Goal: Information Seeking & Learning: Check status

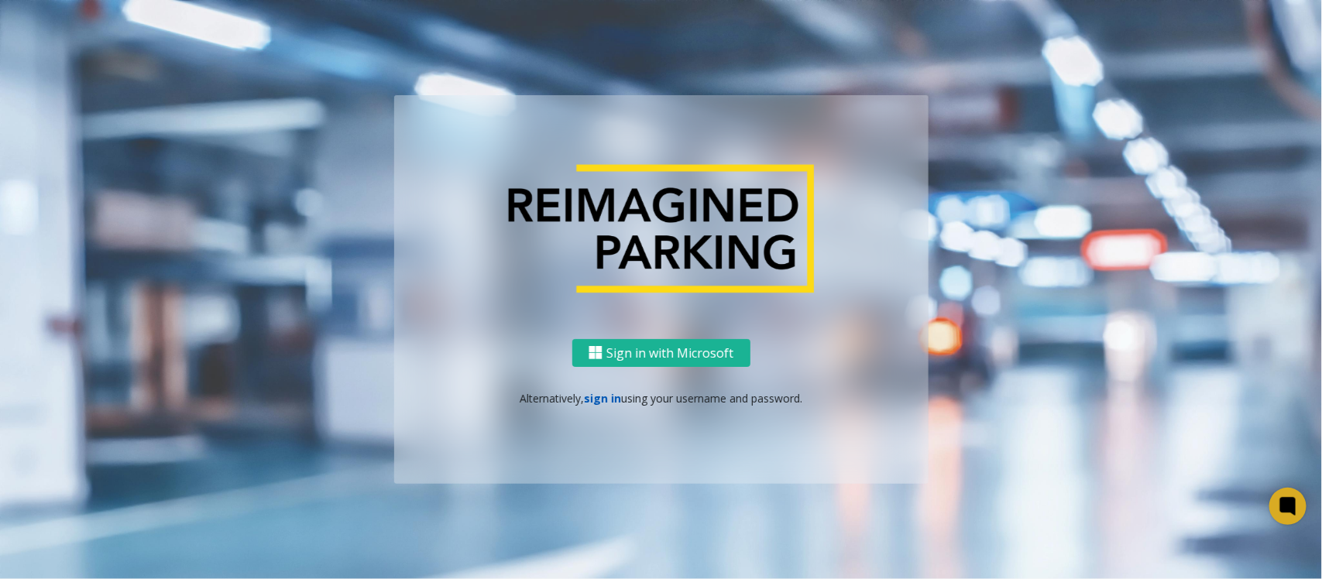
click at [602, 397] on link "sign in" at bounding box center [602, 398] width 37 height 15
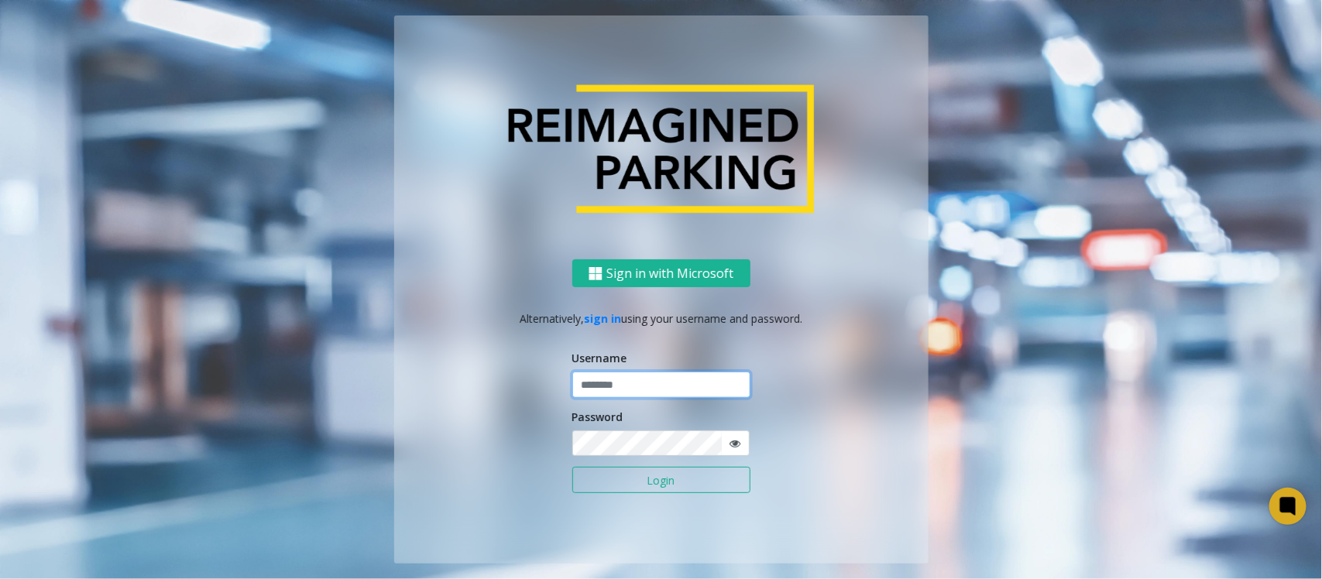
type input "*****"
click at [572, 467] on button "Login" at bounding box center [661, 480] width 178 height 26
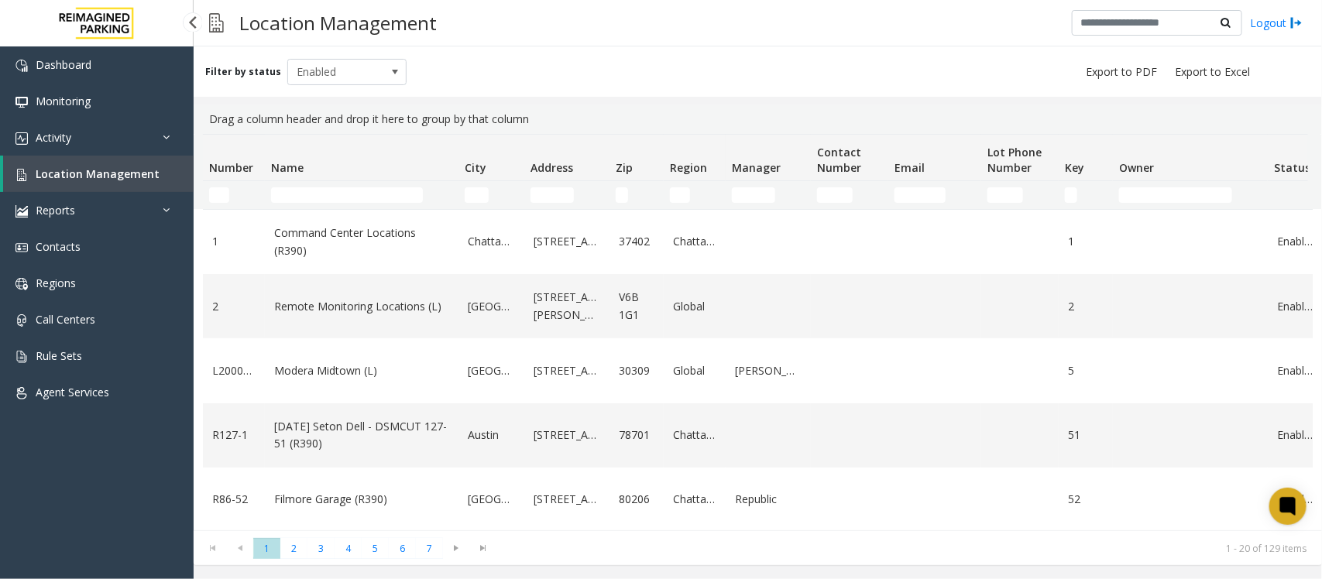
click at [90, 177] on span "Location Management" at bounding box center [98, 174] width 124 height 15
click at [316, 199] on input "Name Filter" at bounding box center [347, 194] width 152 height 15
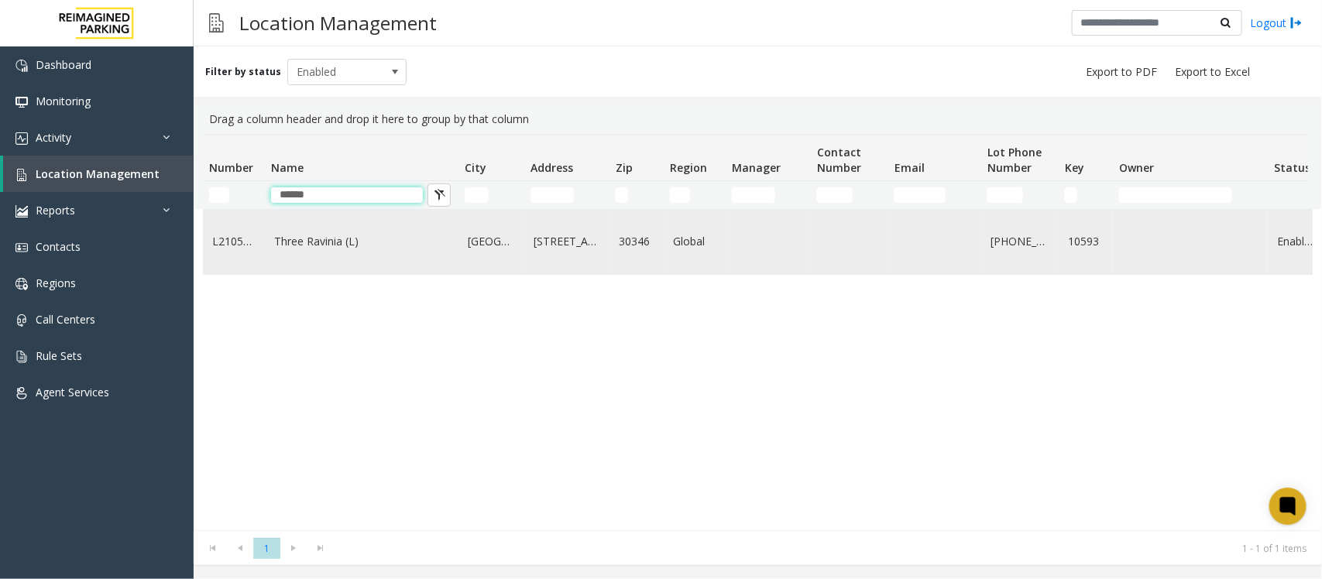
type input "*****"
click at [365, 241] on link "Three Ravinia (L)" at bounding box center [361, 241] width 175 height 17
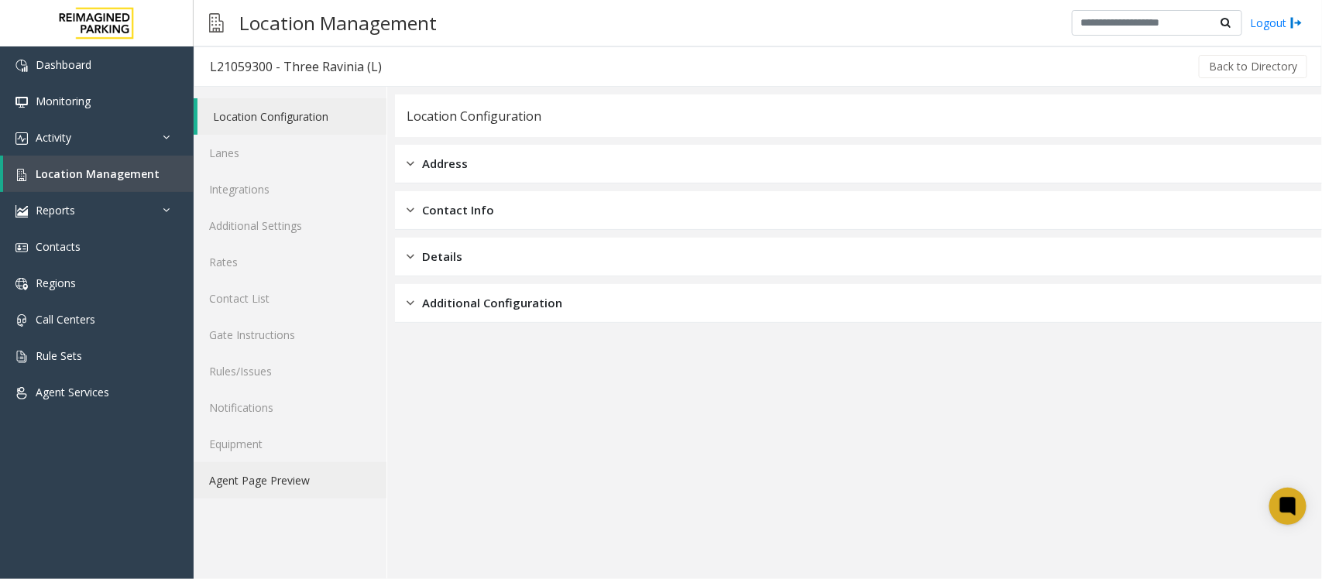
click at [238, 485] on link "Agent Page Preview" at bounding box center [290, 480] width 193 height 36
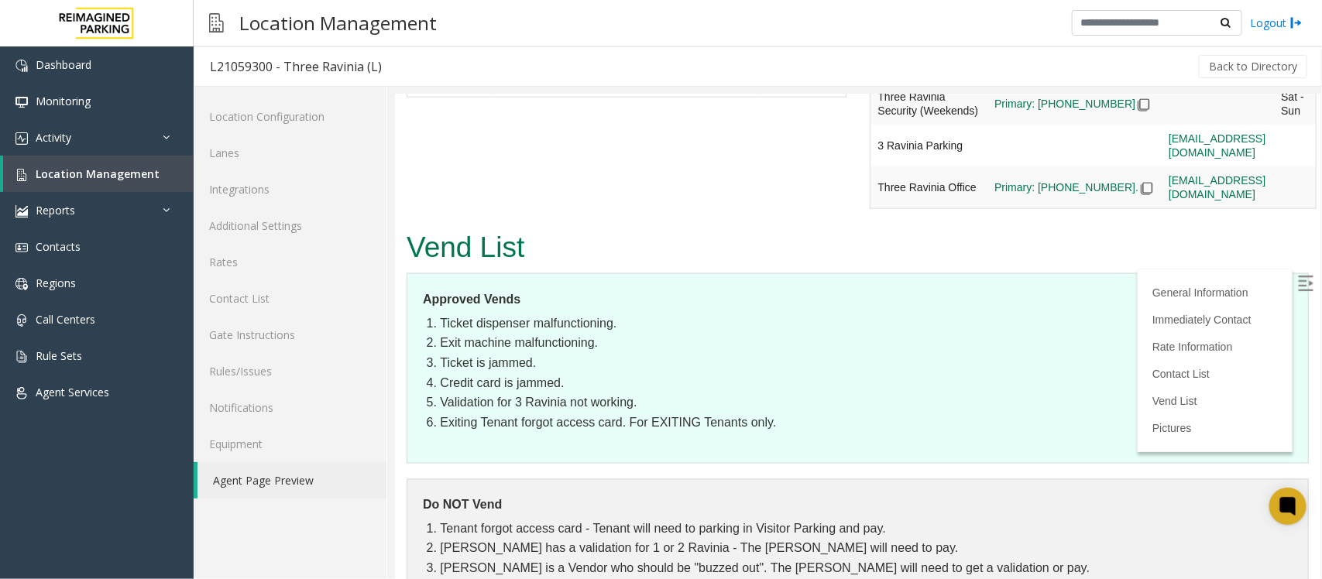
scroll to position [3627, 0]
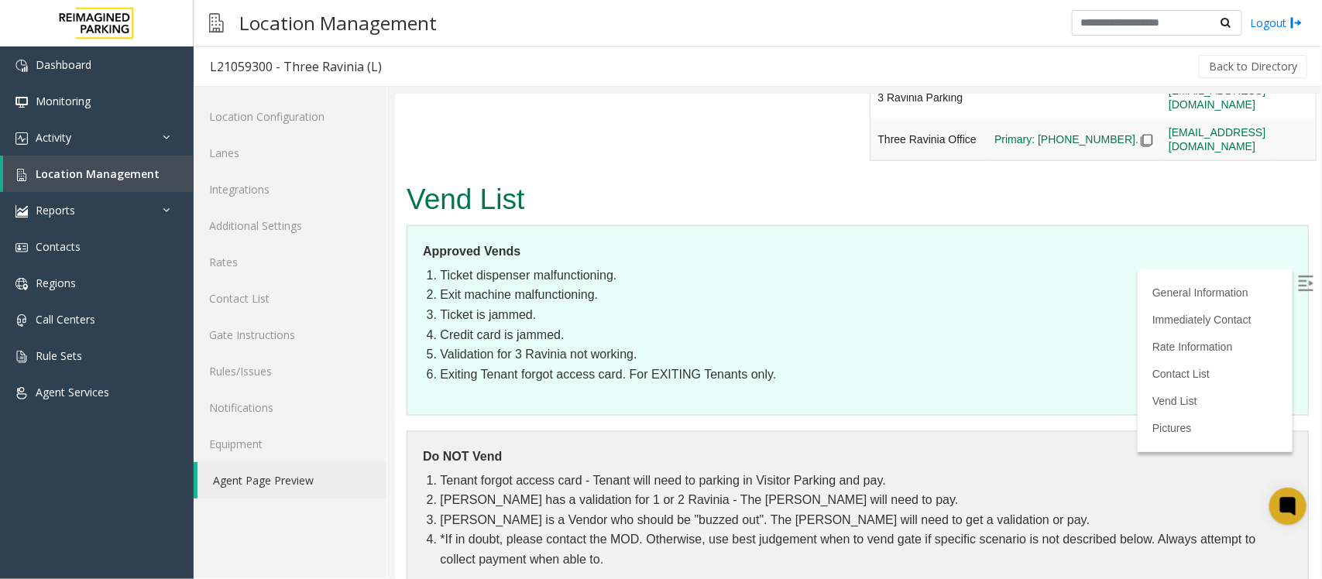
click at [1297, 278] on img at bounding box center [1304, 282] width 15 height 15
click at [119, 136] on link "Activity" at bounding box center [97, 137] width 194 height 36
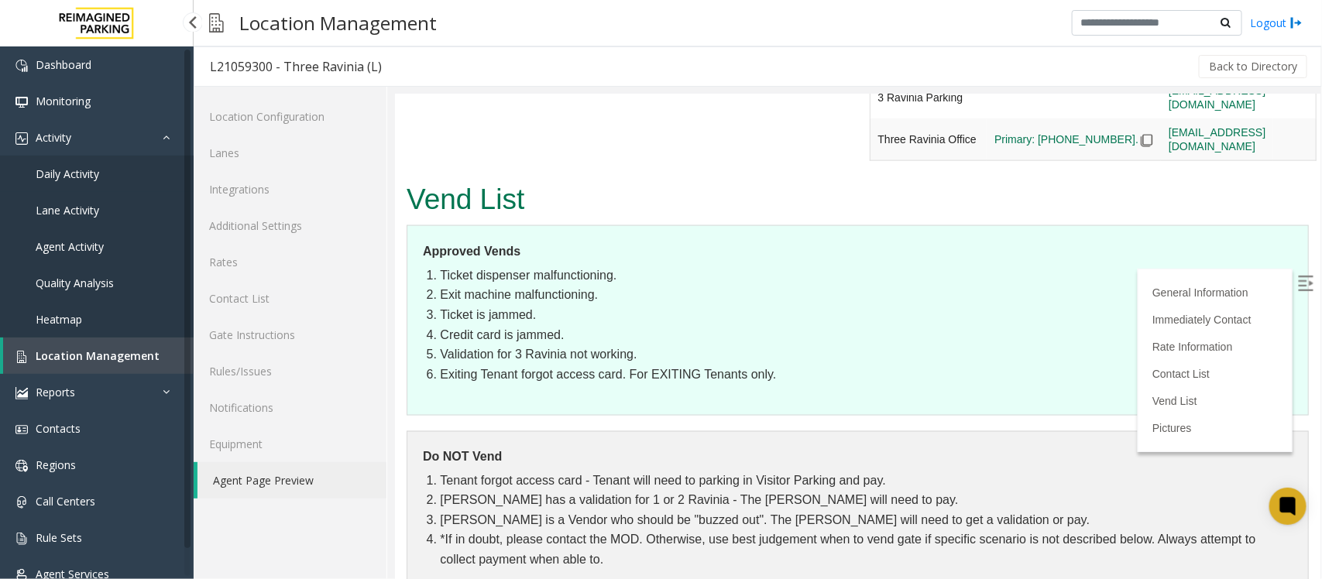
click at [91, 179] on span "Daily Activity" at bounding box center [68, 174] width 64 height 15
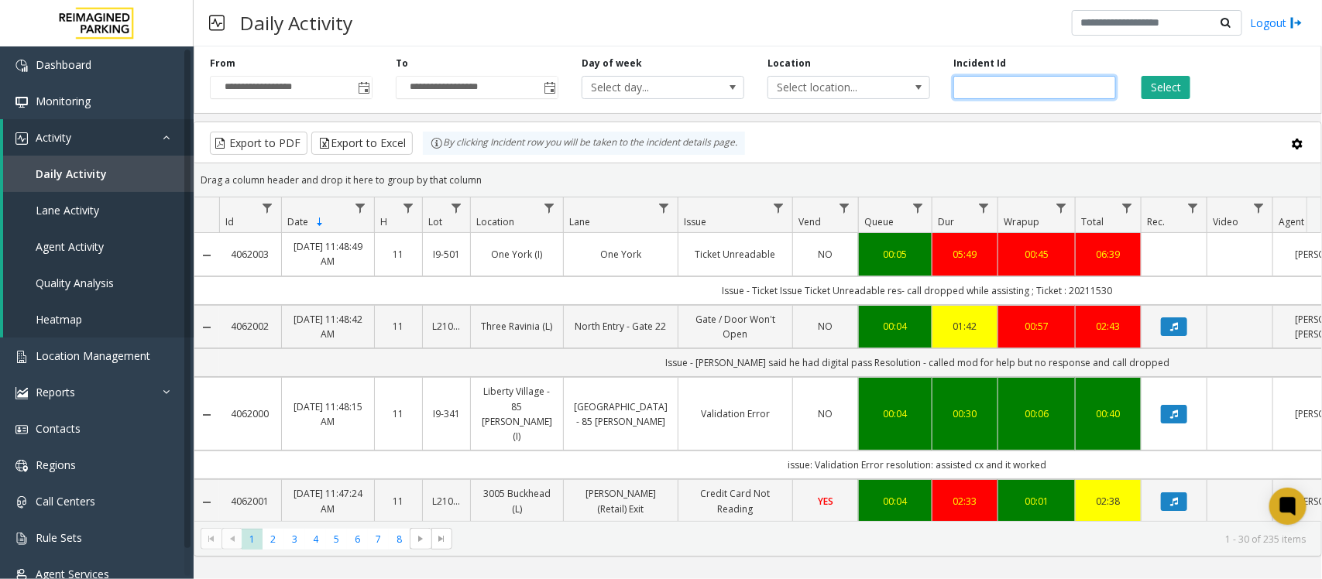
click at [989, 89] on input "number" at bounding box center [1035, 87] width 163 height 23
paste input "*******"
type input "*******"
click at [1189, 81] on button "Select" at bounding box center [1166, 87] width 49 height 23
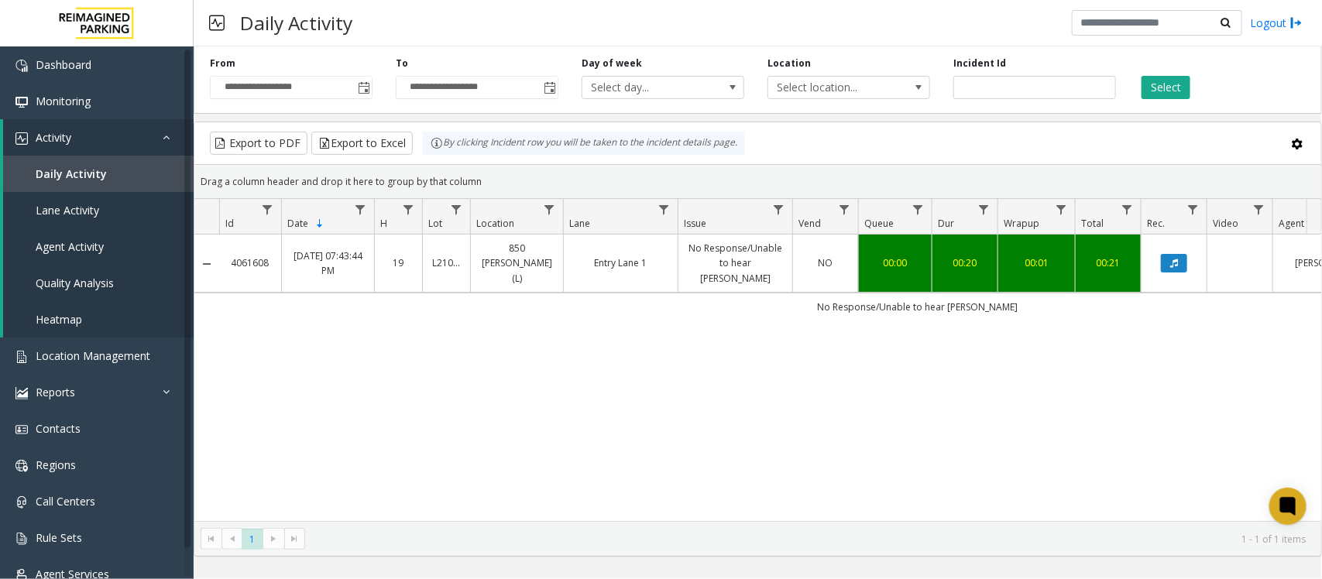
click at [552, 273] on td "850 [PERSON_NAME] (L)" at bounding box center [516, 264] width 93 height 58
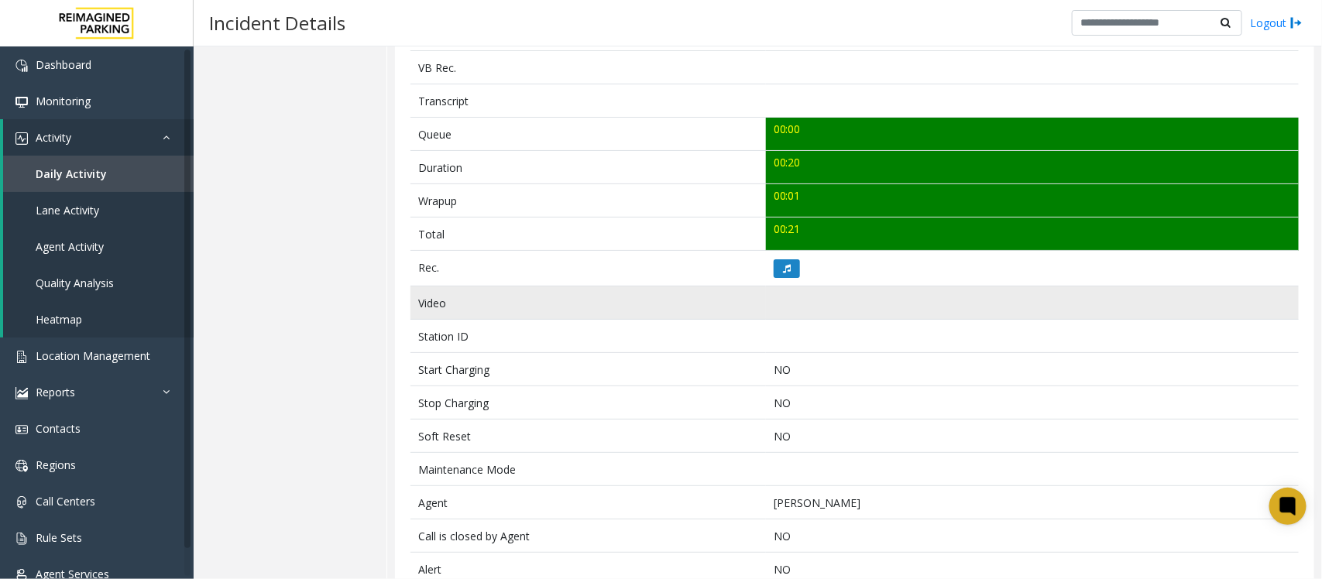
scroll to position [546, 0]
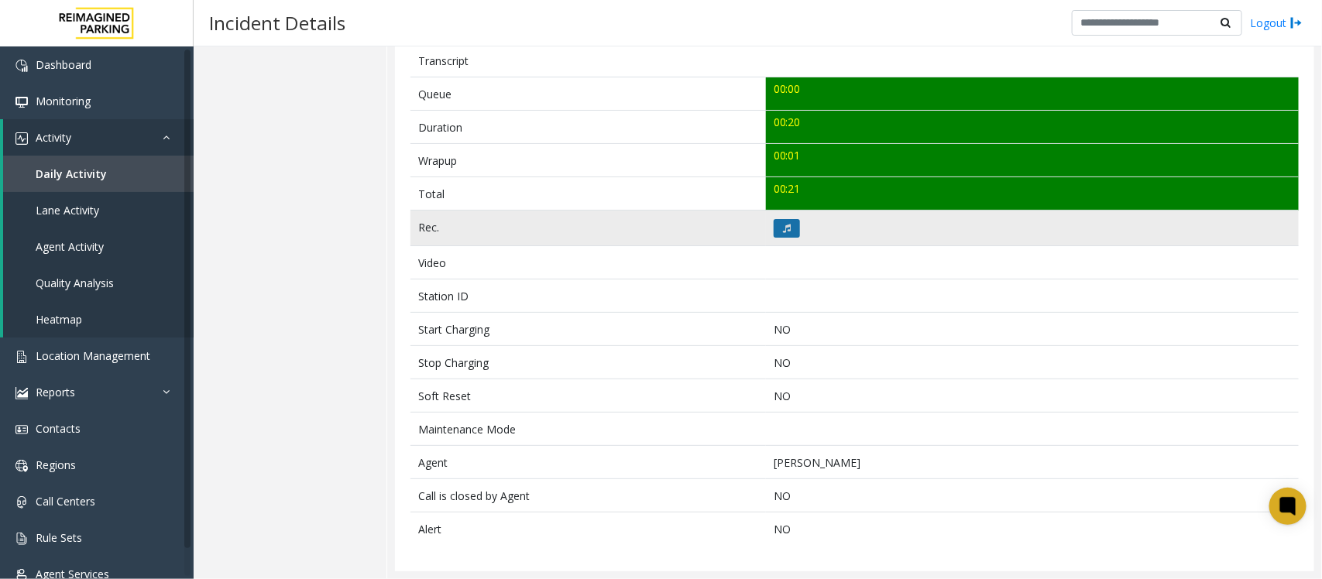
click at [782, 232] on button at bounding box center [787, 228] width 26 height 19
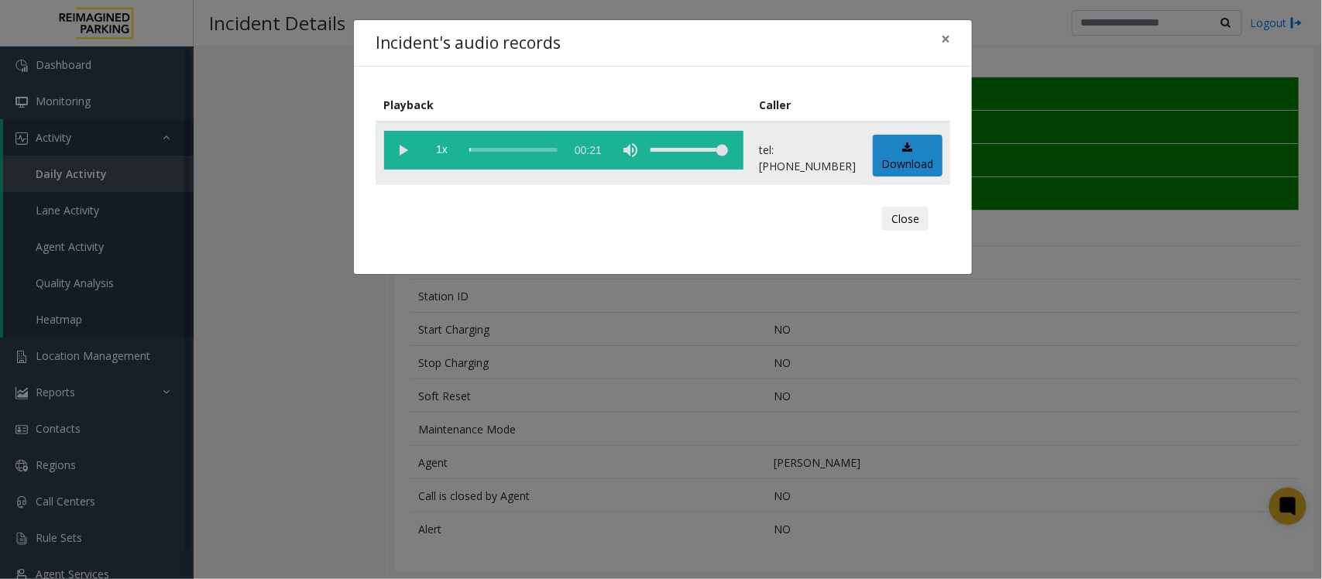
click at [403, 148] on vg-play-pause at bounding box center [403, 150] width 39 height 39
click at [908, 211] on button "Close" at bounding box center [905, 219] width 46 height 25
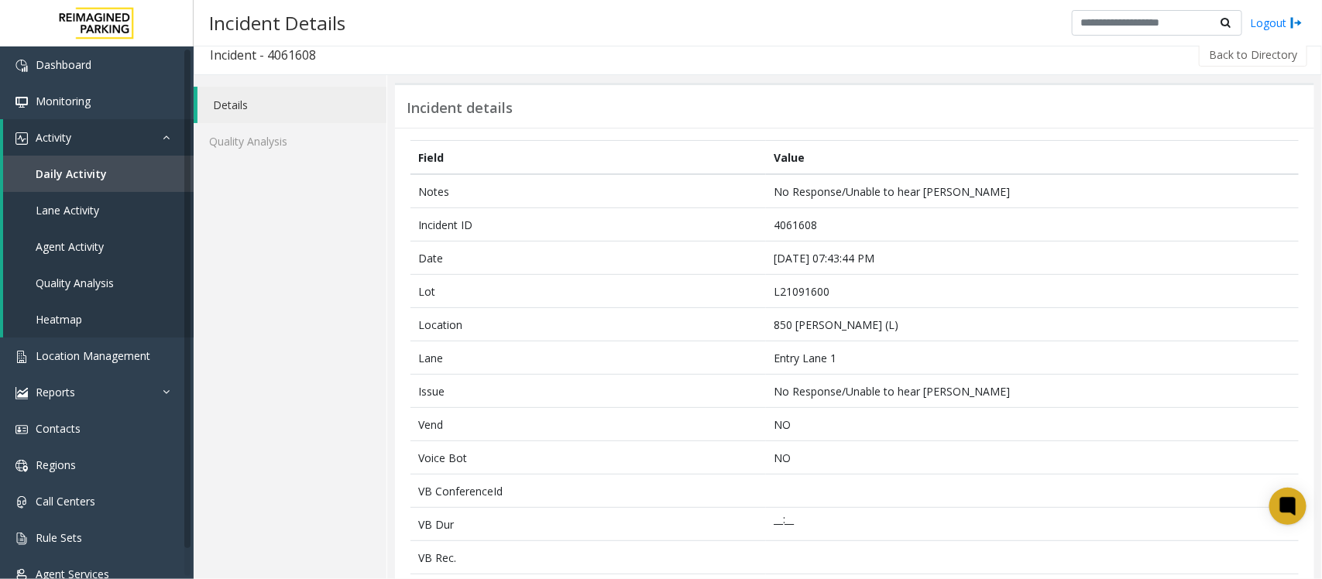
scroll to position [0, 0]
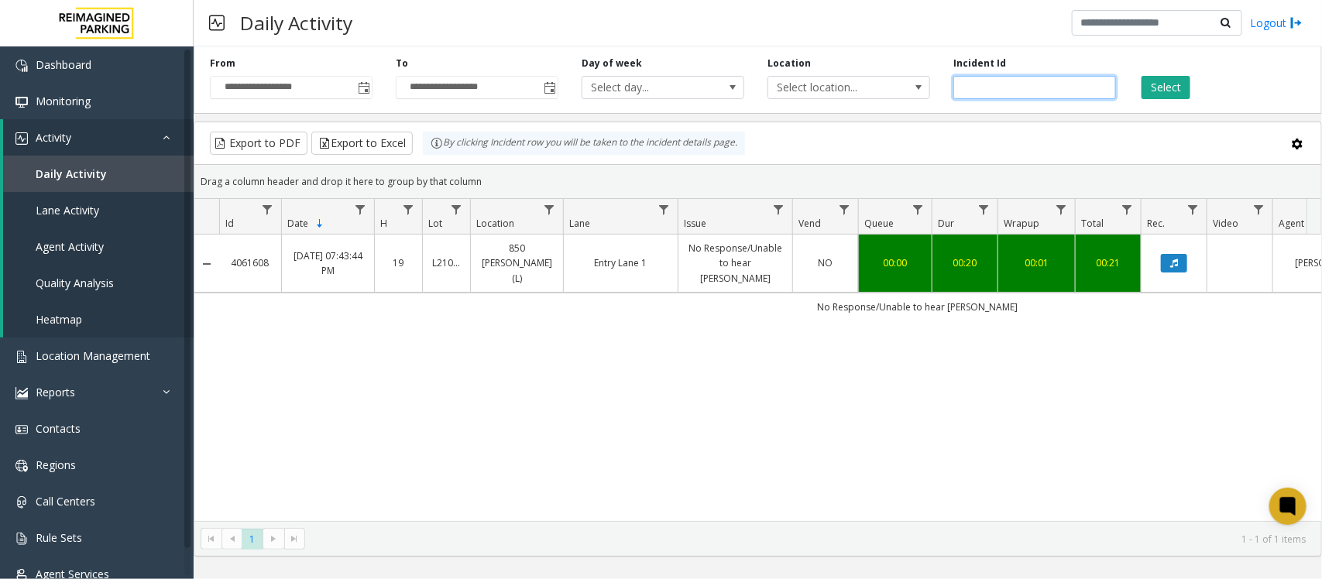
click at [985, 93] on input "number" at bounding box center [1035, 87] width 163 height 23
paste input "*******"
type input "*******"
click at [1171, 85] on button "Select" at bounding box center [1166, 87] width 49 height 23
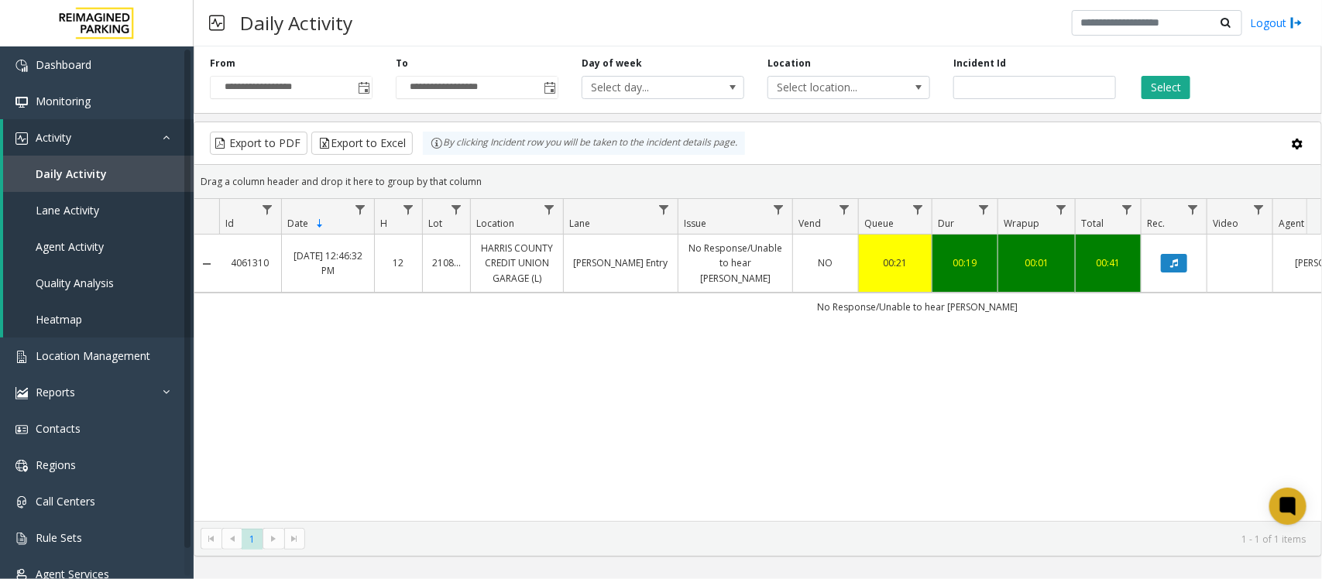
click at [941, 279] on td "00:19" at bounding box center [965, 264] width 66 height 58
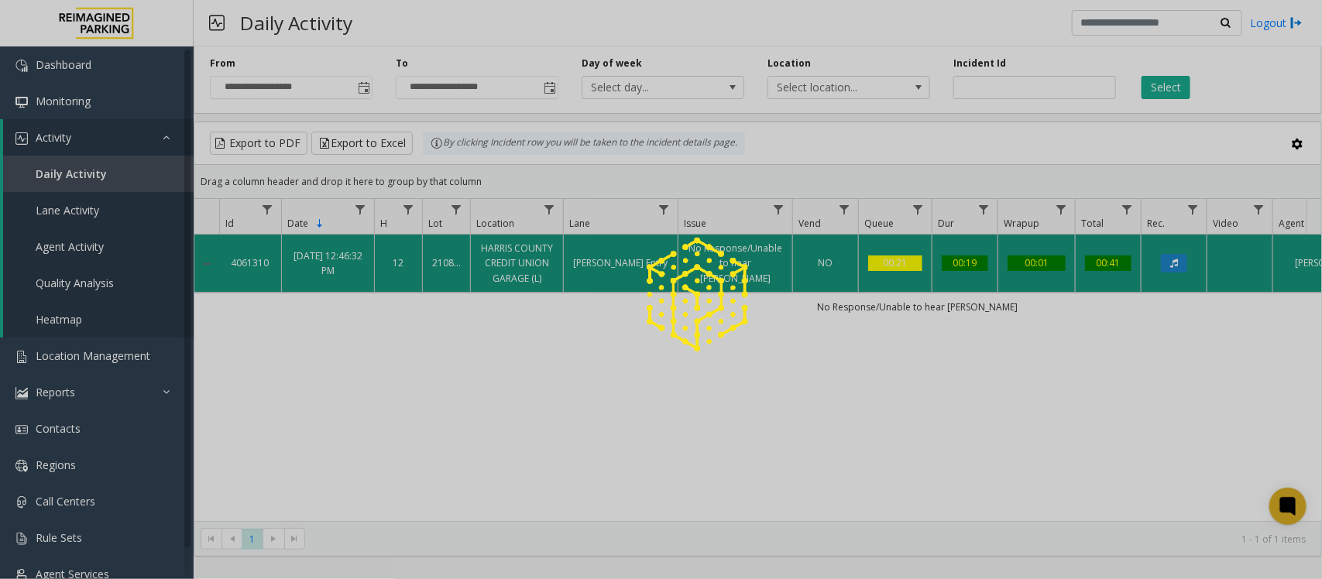
click at [941, 279] on div at bounding box center [661, 289] width 1322 height 579
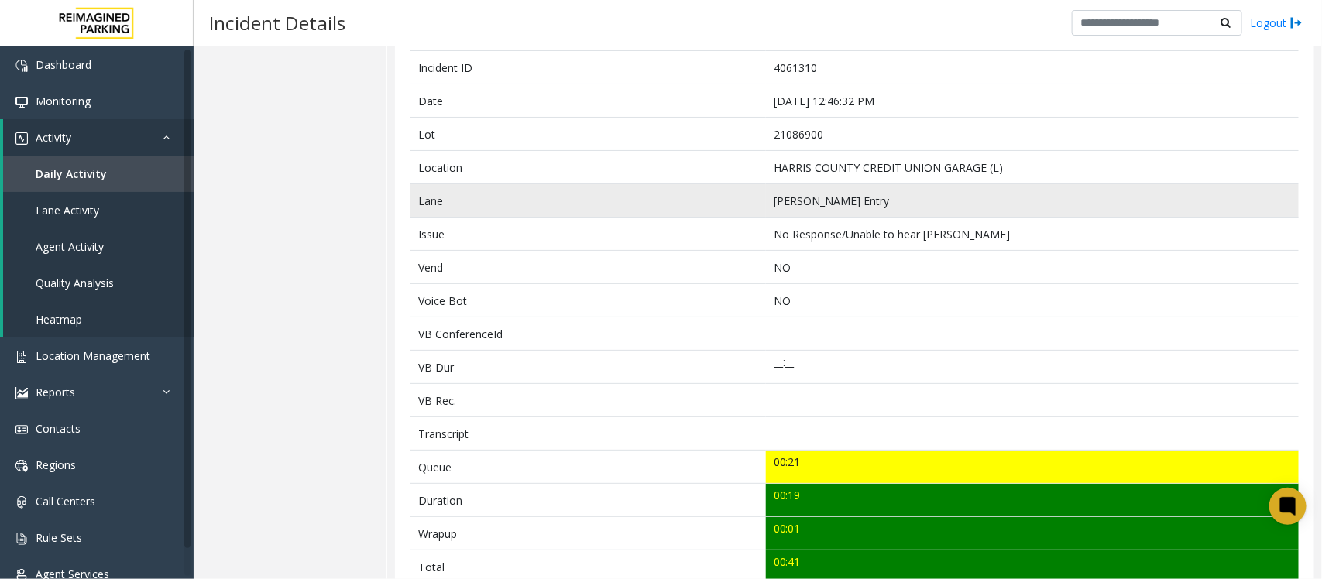
scroll to position [290, 0]
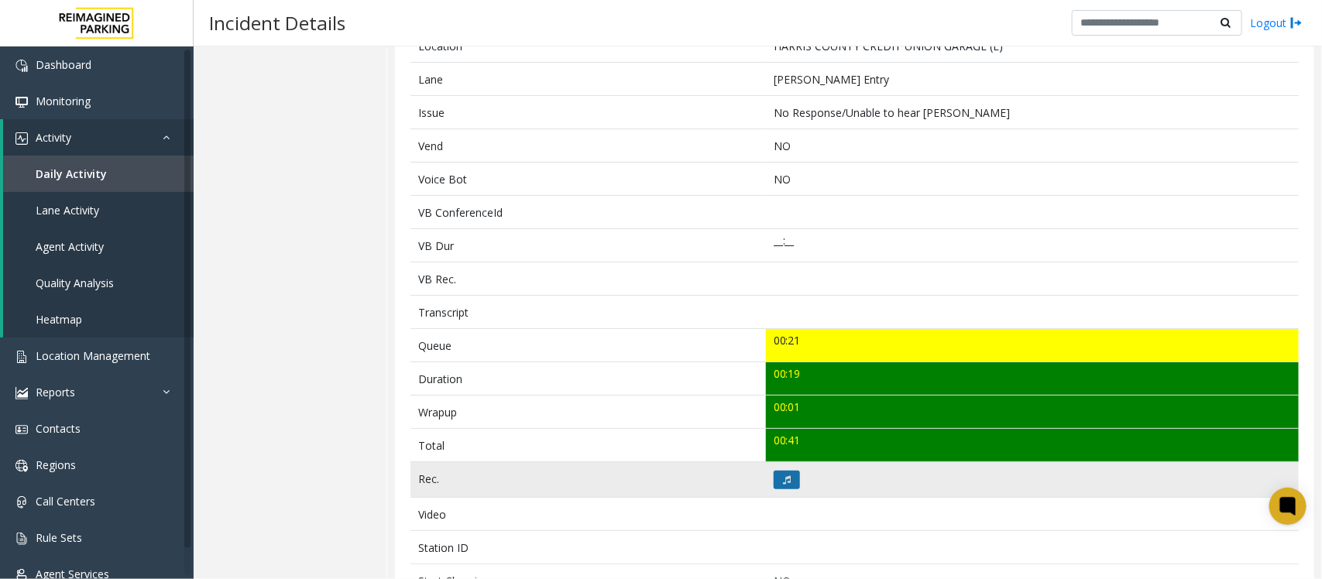
click at [774, 486] on button at bounding box center [787, 480] width 26 height 19
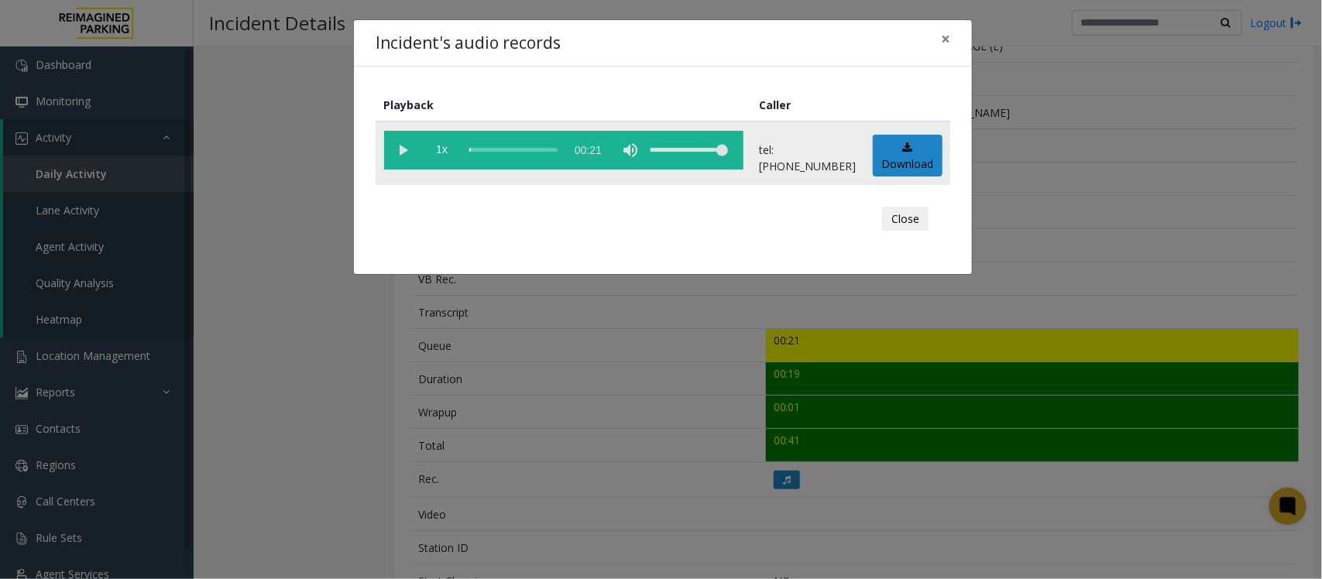
click at [397, 147] on vg-play-pause at bounding box center [403, 150] width 39 height 39
click at [943, 33] on span "×" at bounding box center [945, 39] width 9 height 22
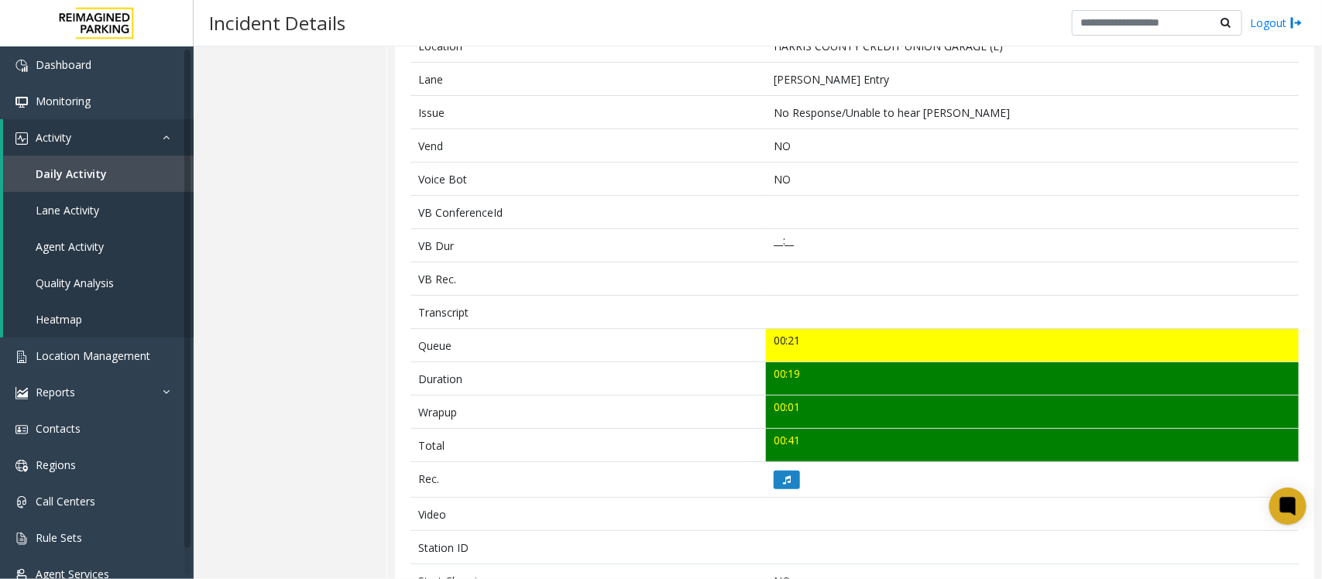
scroll to position [0, 0]
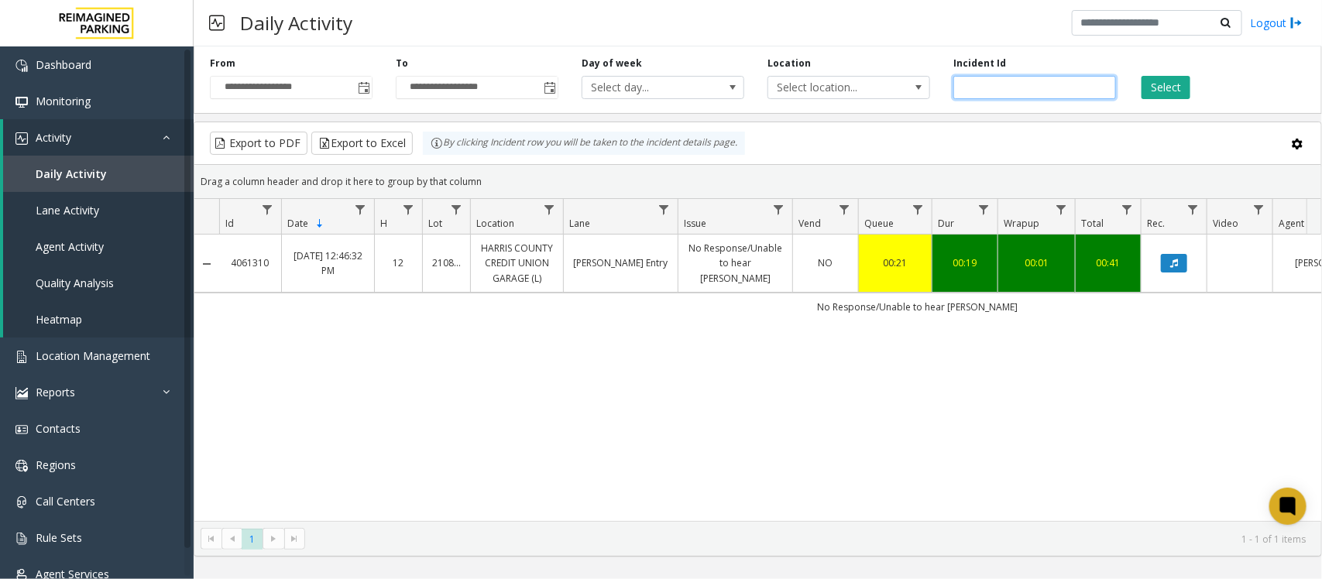
click at [1004, 85] on input "number" at bounding box center [1035, 87] width 163 height 23
paste input "*******"
click at [1175, 88] on button "Select" at bounding box center [1166, 87] width 49 height 23
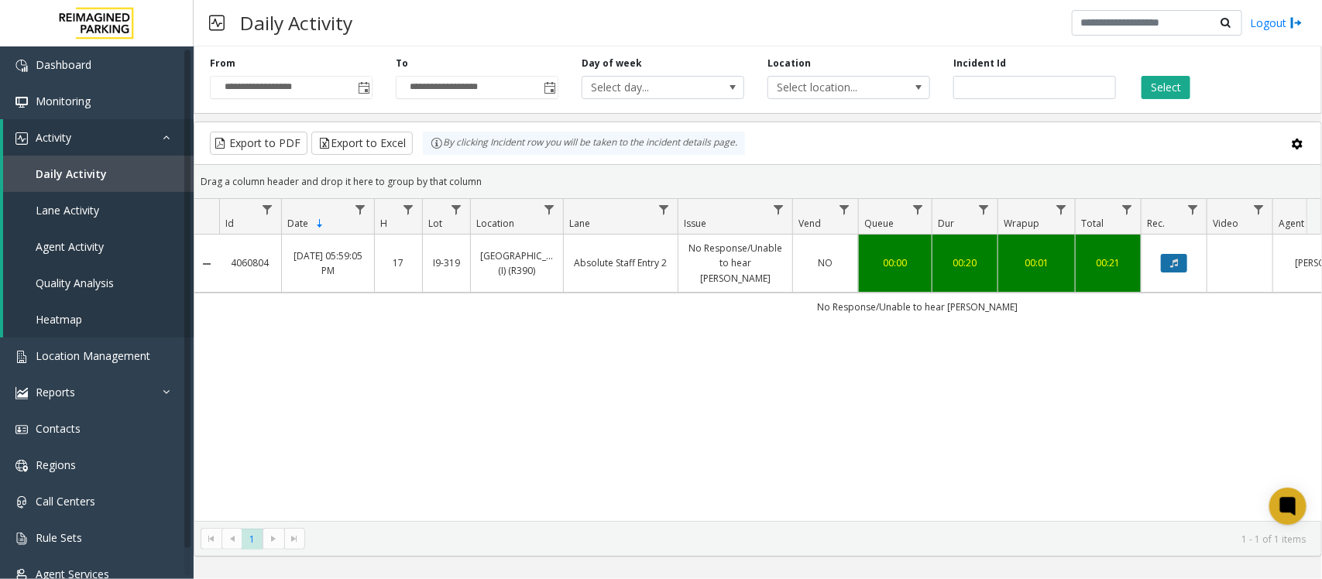
click at [1186, 264] on button "Data table" at bounding box center [1174, 263] width 26 height 19
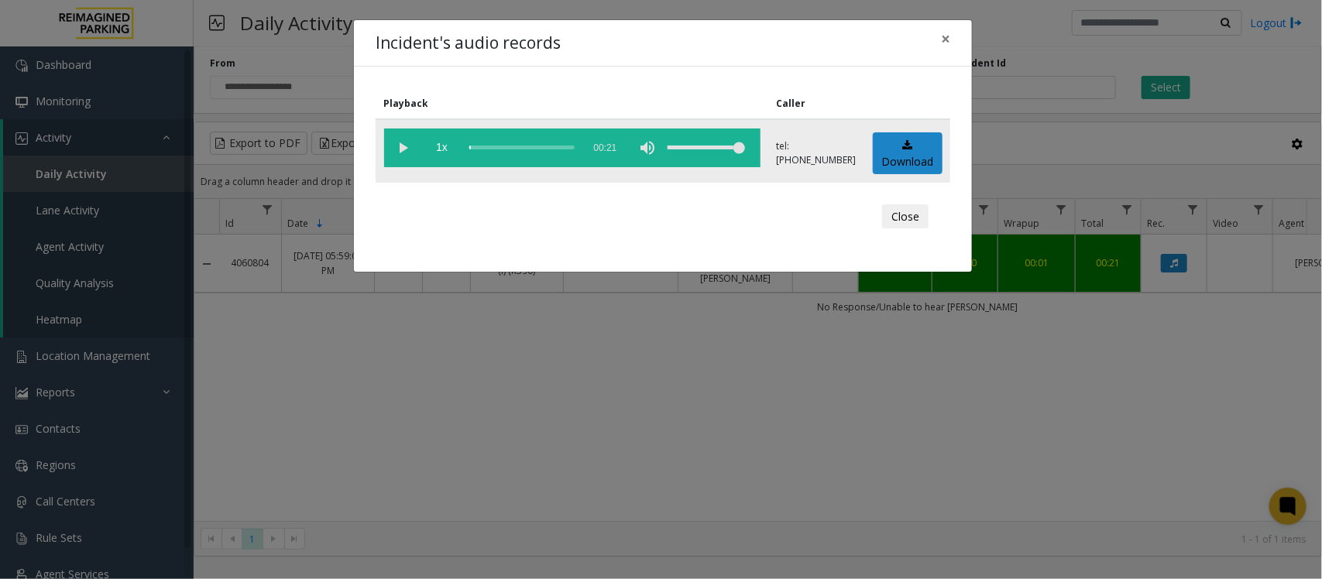
click at [401, 147] on vg-play-pause at bounding box center [403, 148] width 39 height 39
click at [943, 40] on span "×" at bounding box center [945, 39] width 9 height 22
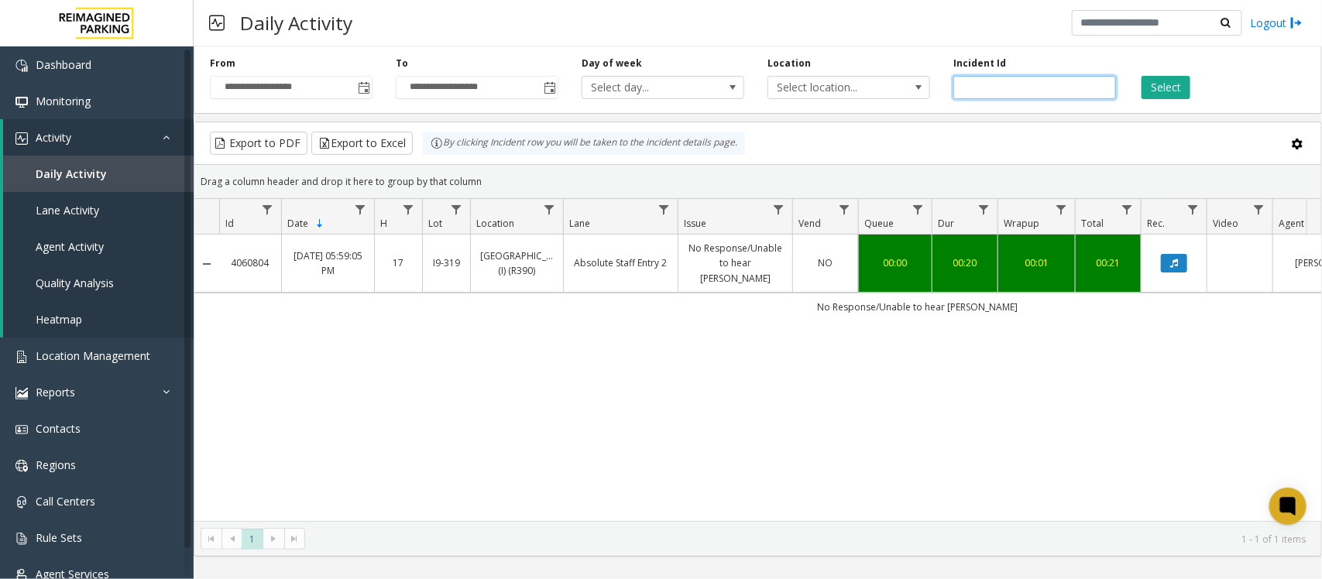
drag, startPoint x: 1044, startPoint y: 89, endPoint x: 939, endPoint y: 105, distance: 106.5
click at [939, 105] on div "**********" at bounding box center [758, 77] width 1129 height 74
paste input "number"
type input "*******"
click at [1156, 91] on button "Select" at bounding box center [1166, 87] width 49 height 23
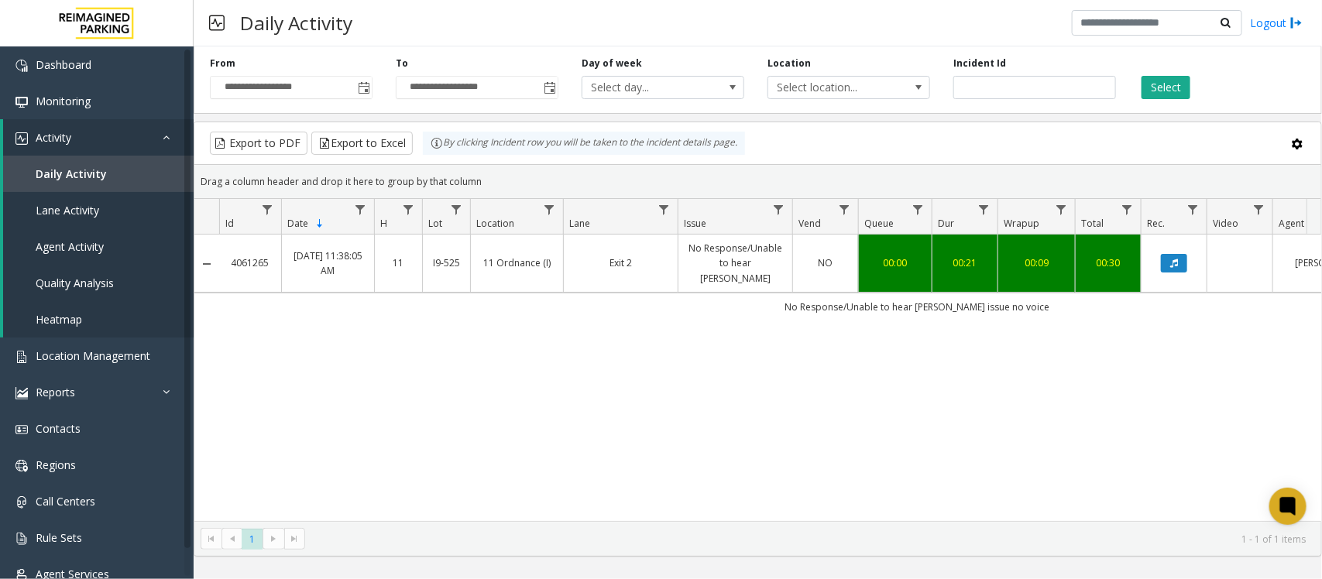
click at [269, 267] on td "4061265" at bounding box center [250, 264] width 62 height 58
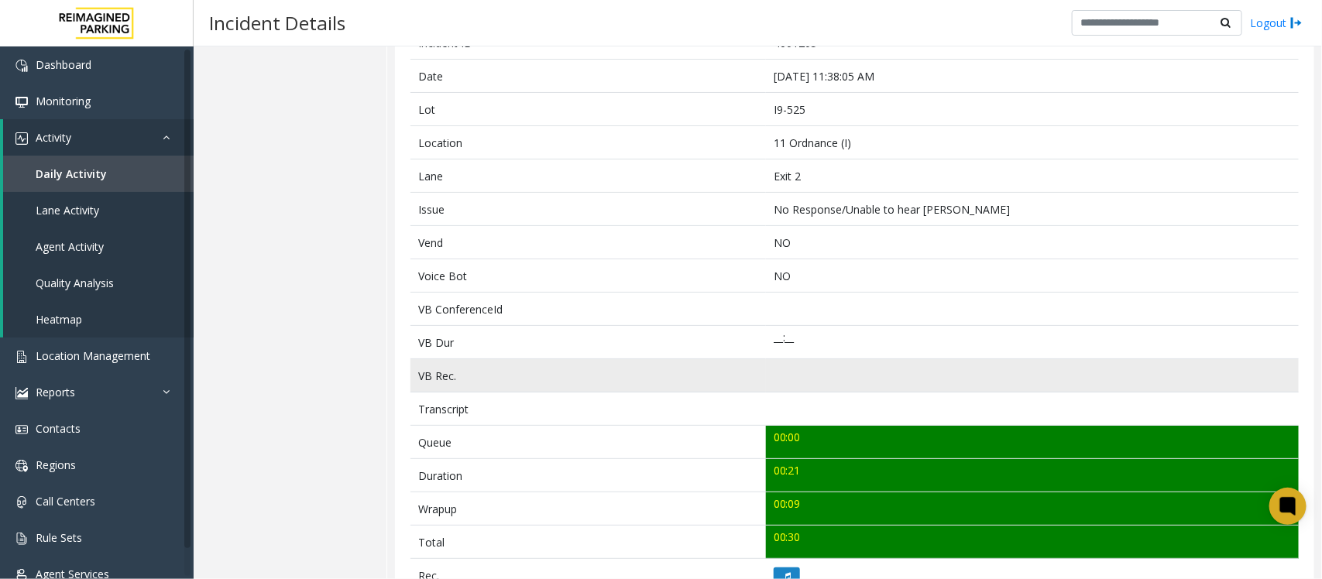
scroll to position [290, 0]
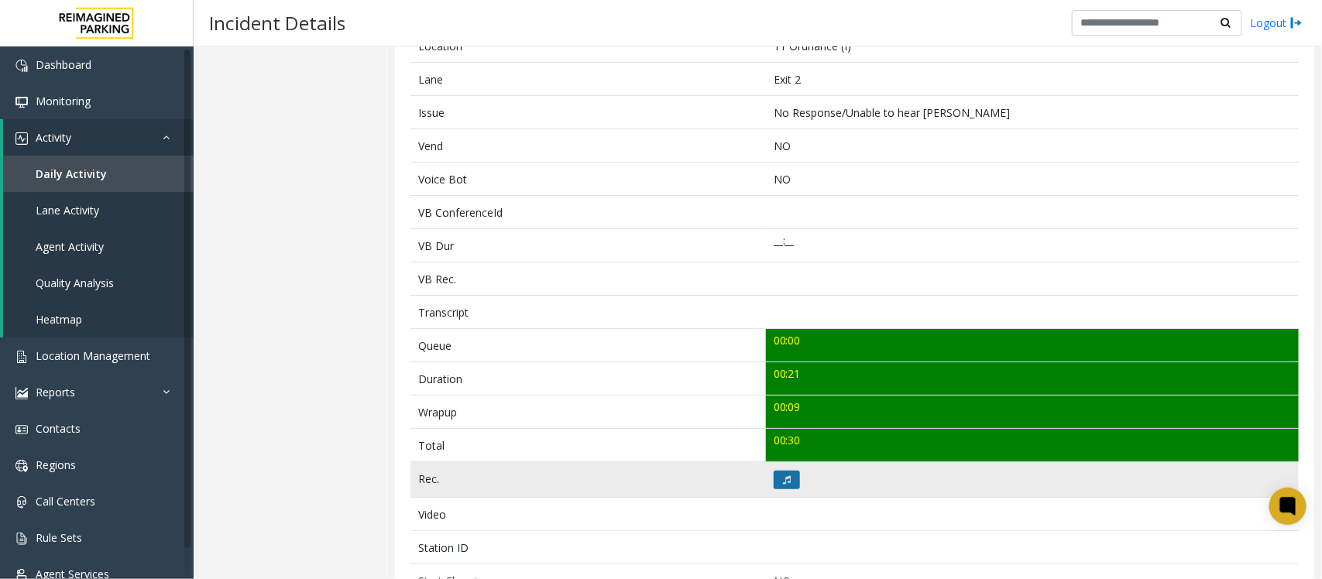
click at [783, 483] on icon at bounding box center [787, 480] width 8 height 9
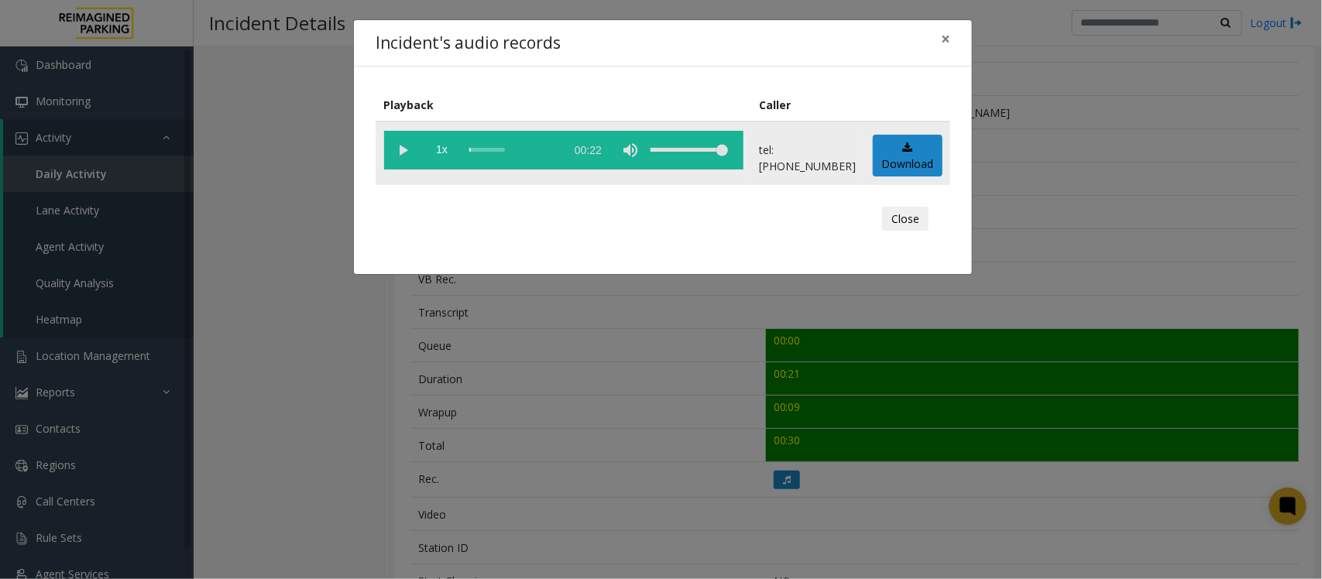
click at [404, 149] on vg-play-pause at bounding box center [403, 150] width 39 height 39
click at [950, 35] on span "×" at bounding box center [945, 39] width 9 height 22
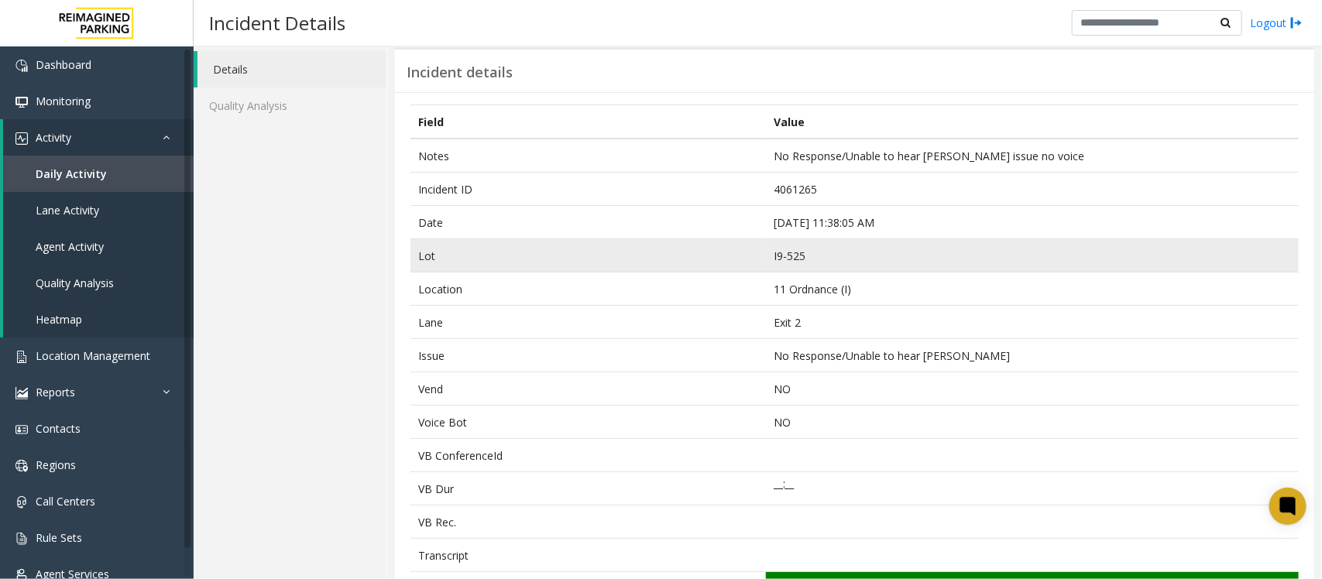
scroll to position [0, 0]
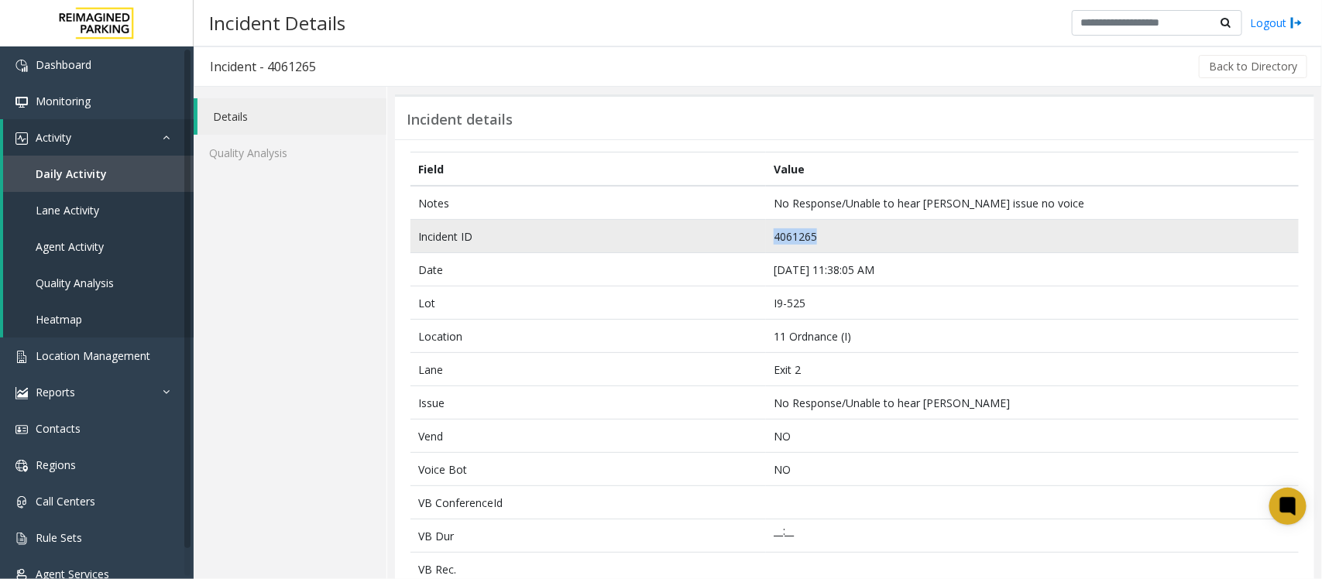
drag, startPoint x: 848, startPoint y: 235, endPoint x: 760, endPoint y: 236, distance: 88.3
click at [766, 236] on td "4061265" at bounding box center [1032, 236] width 533 height 33
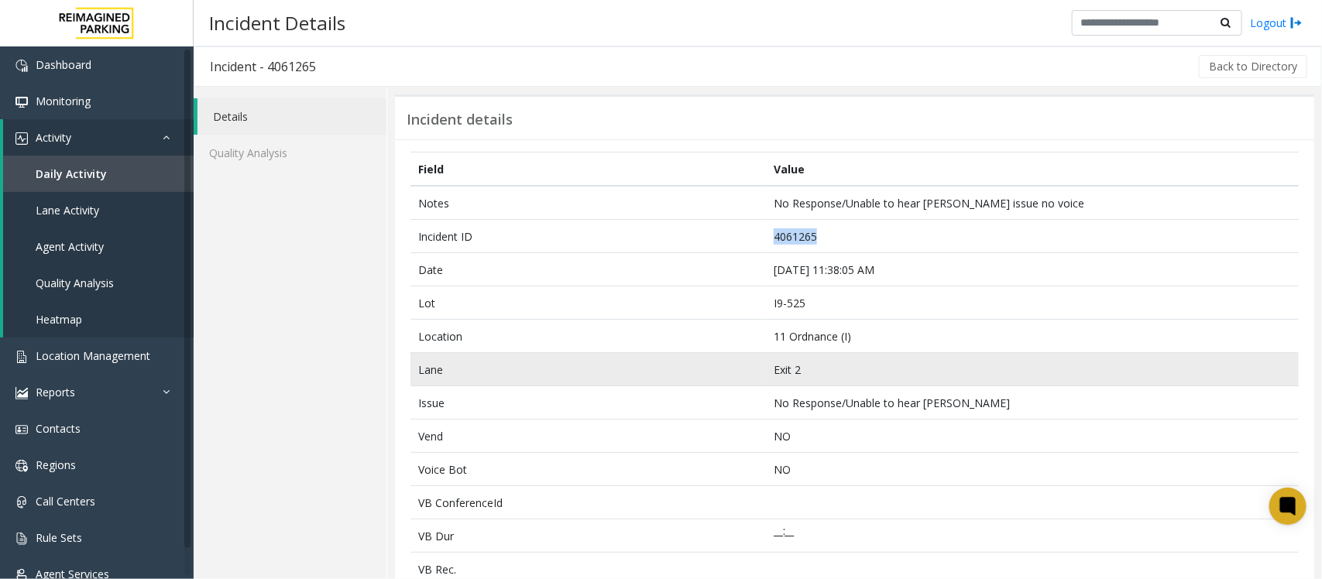
copy td "4061265"
